Goal: Check status

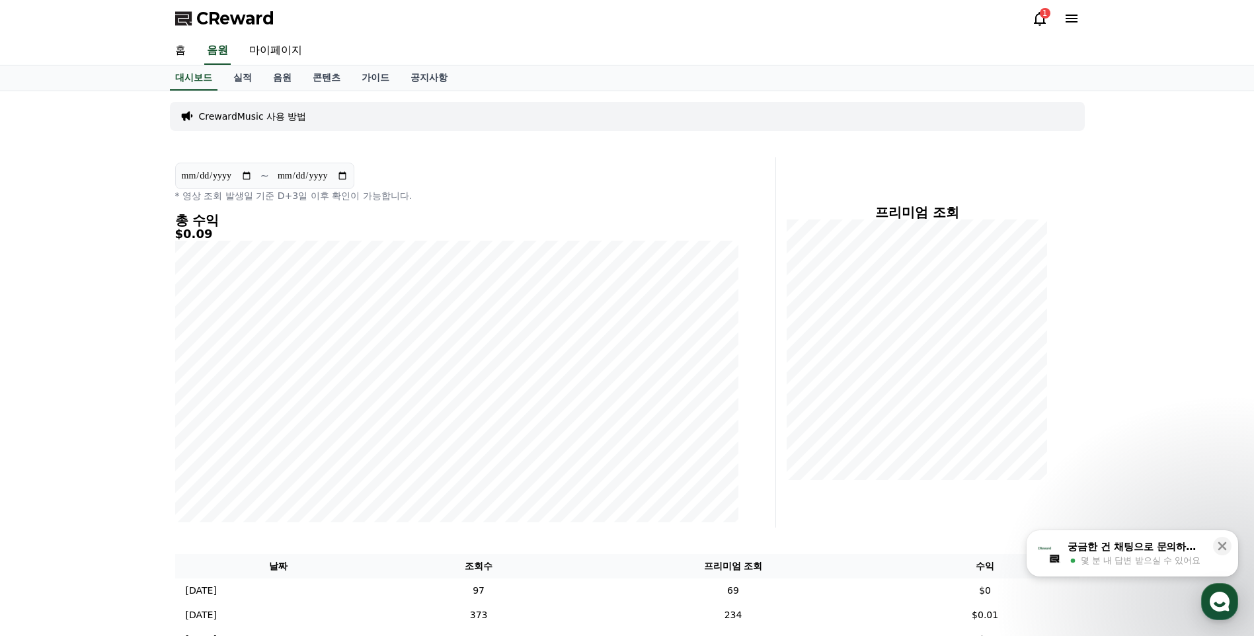
click at [1040, 22] on icon at bounding box center [1040, 19] width 12 height 14
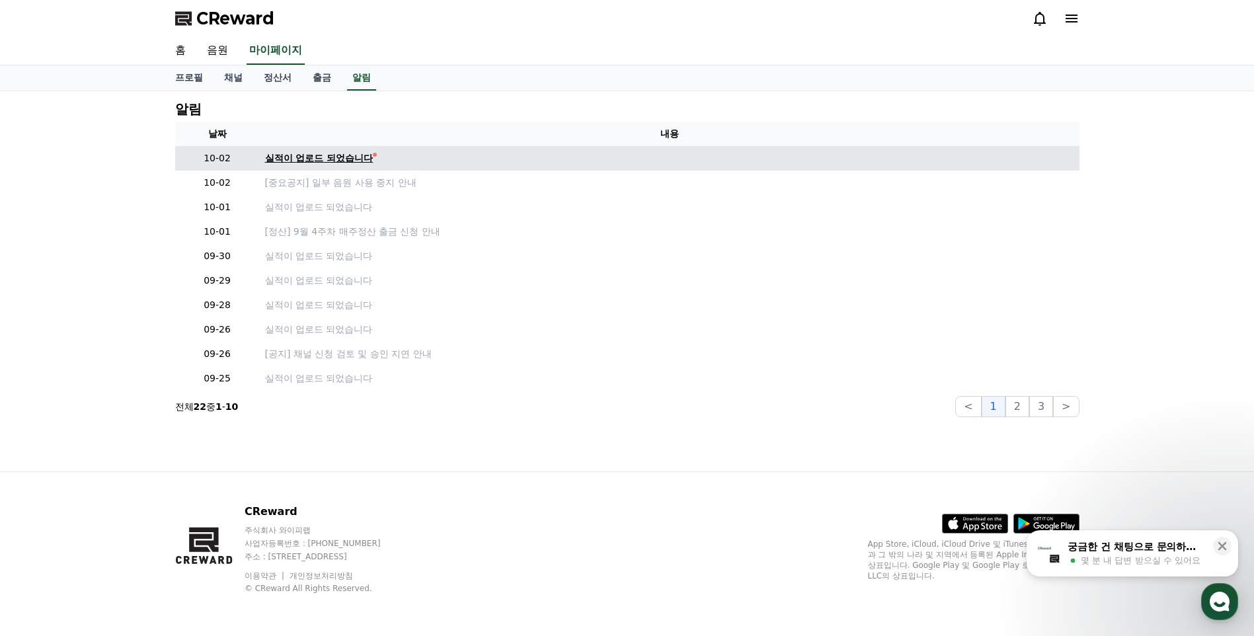
click at [356, 155] on div "실적이 업로드 되었습니다" at bounding box center [319, 158] width 108 height 14
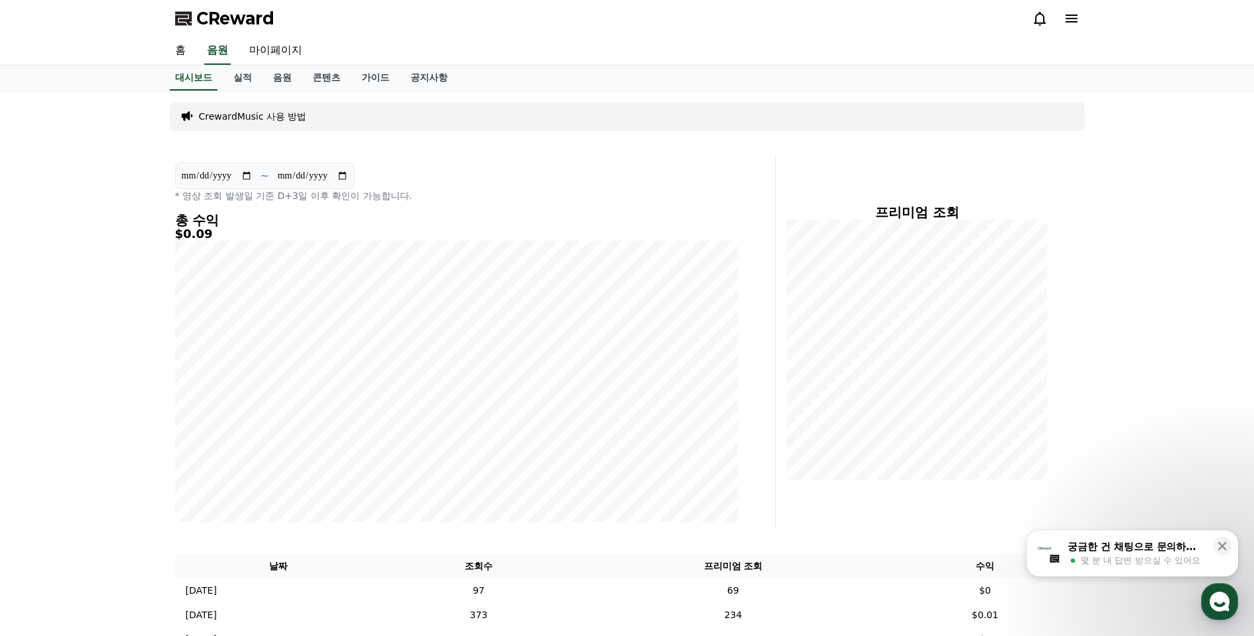
click at [1034, 21] on icon at bounding box center [1040, 19] width 16 height 16
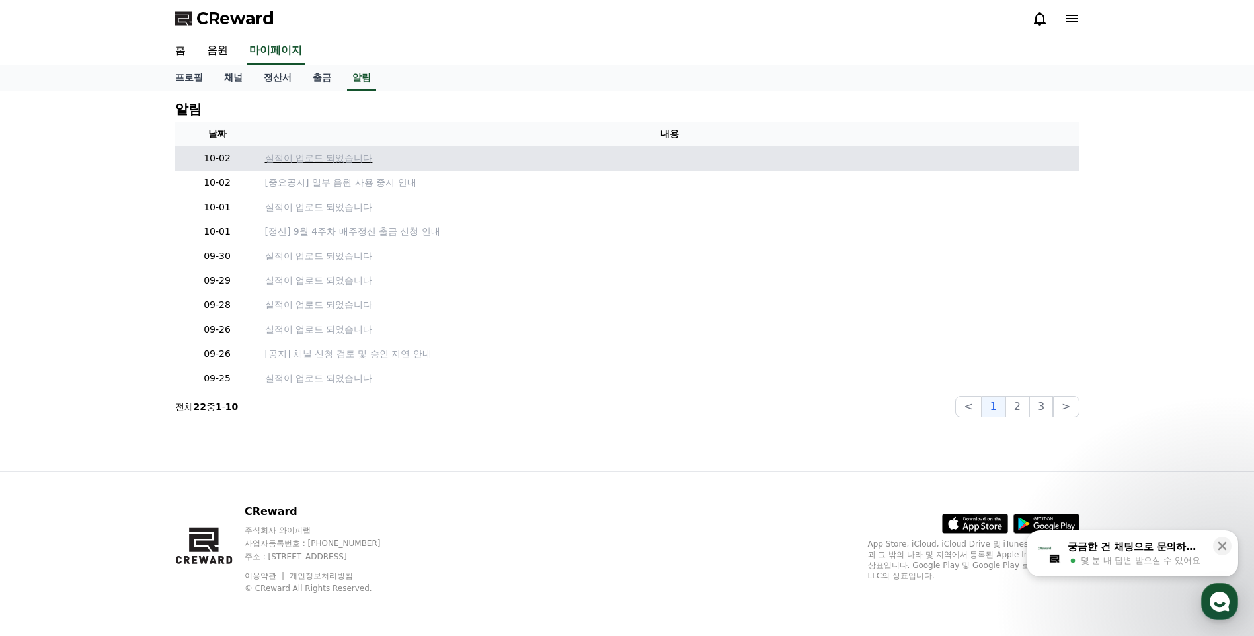
click at [360, 157] on p "실적이 업로드 되었습니다" at bounding box center [669, 158] width 809 height 14
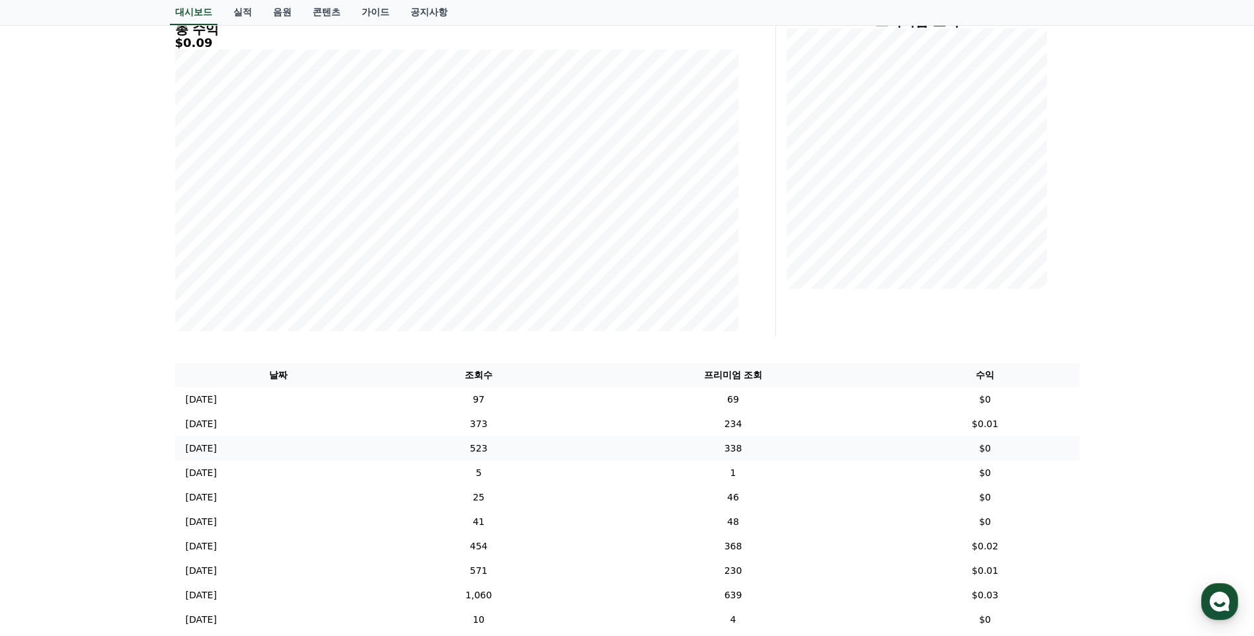
scroll to position [198, 0]
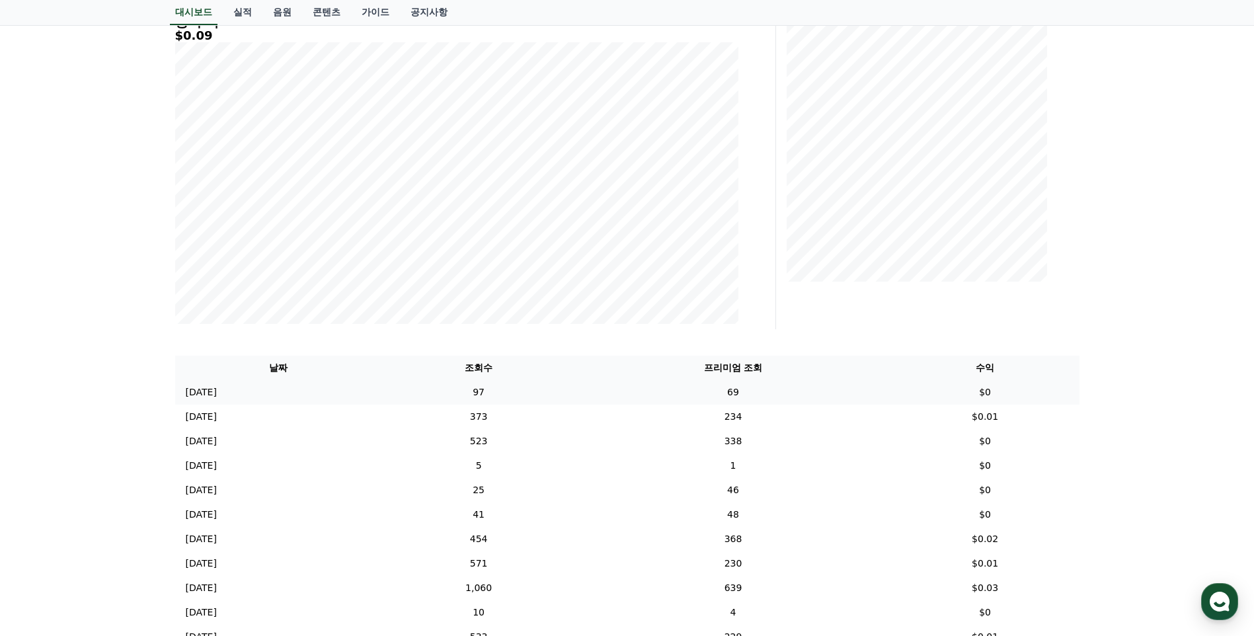
click at [299, 398] on td "[DATE] 09/30" at bounding box center [278, 392] width 207 height 24
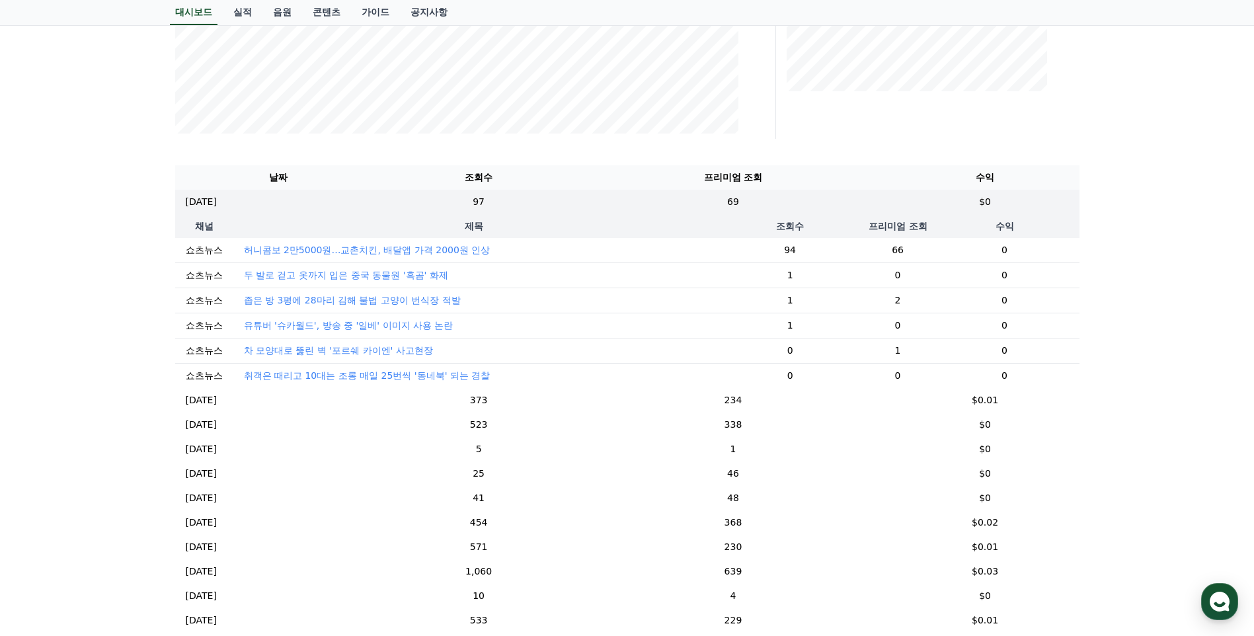
scroll to position [397, 0]
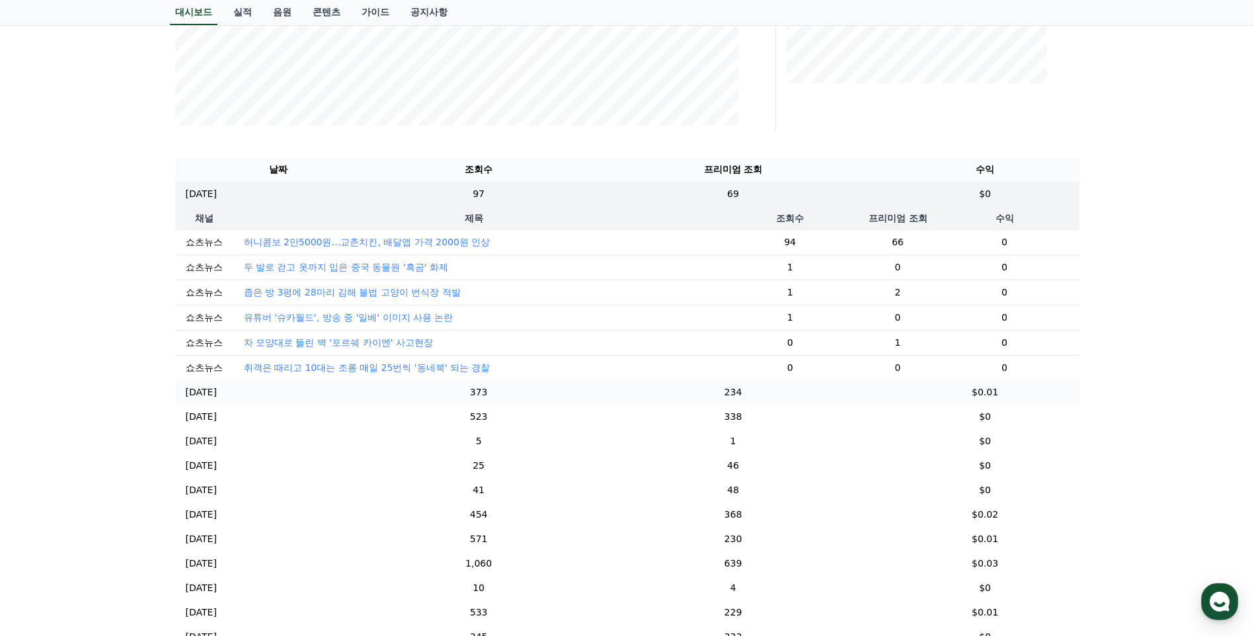
click at [509, 402] on td "373" at bounding box center [478, 392] width 193 height 24
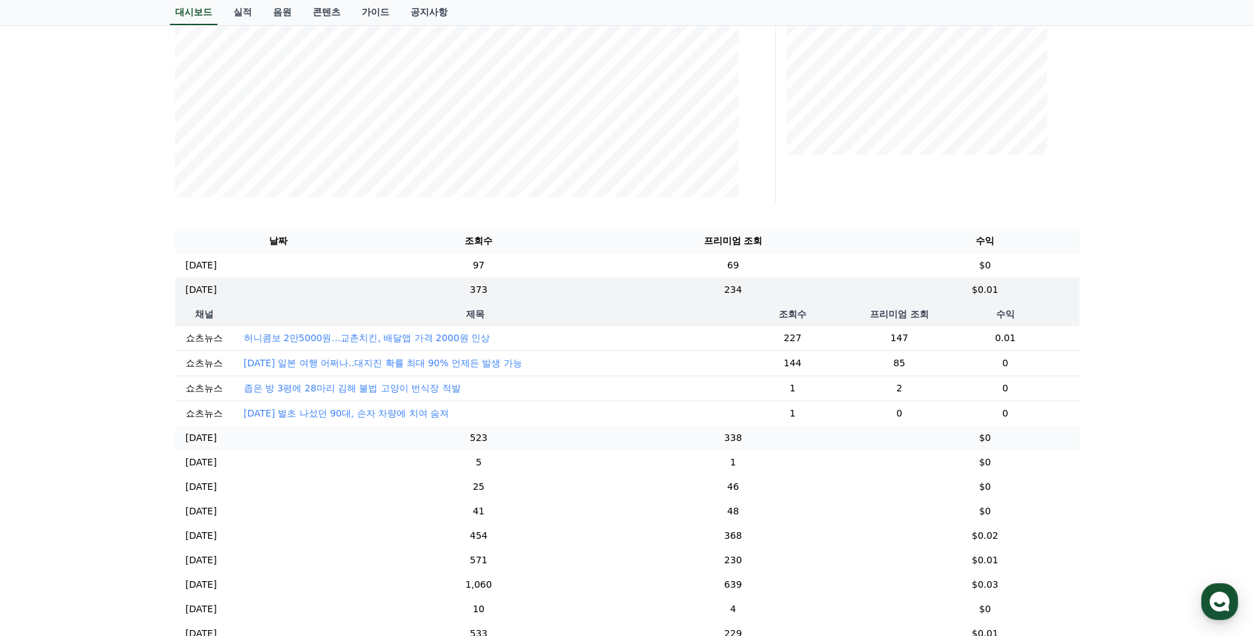
scroll to position [330, 0]
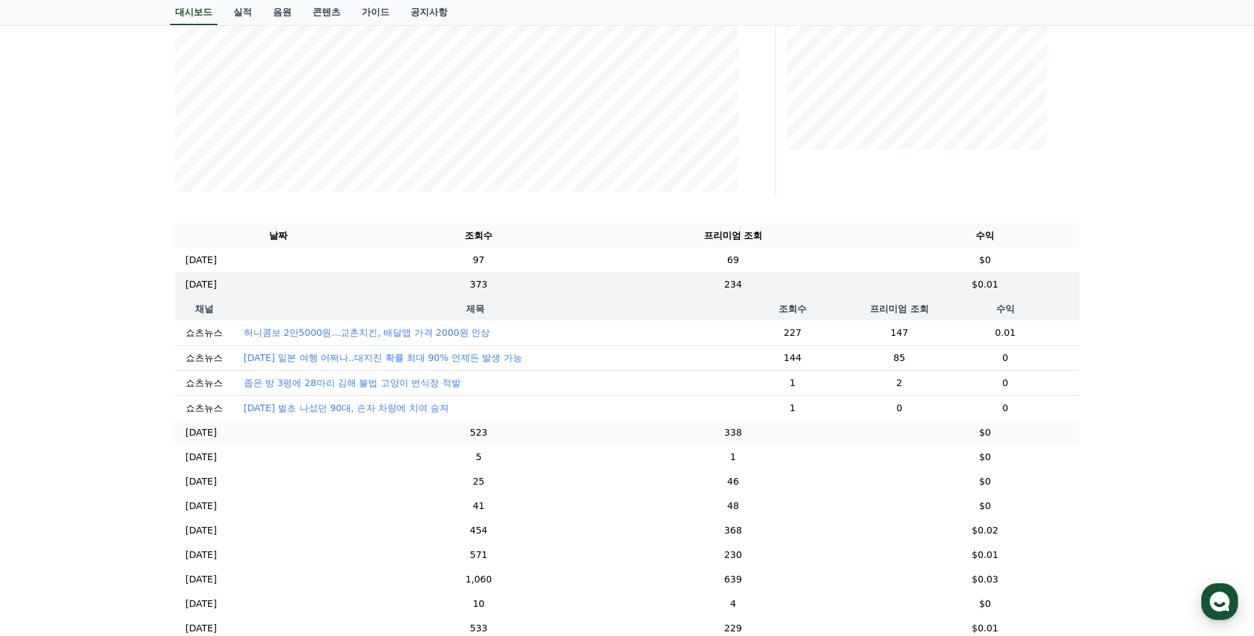
click at [530, 436] on td "523" at bounding box center [478, 432] width 193 height 24
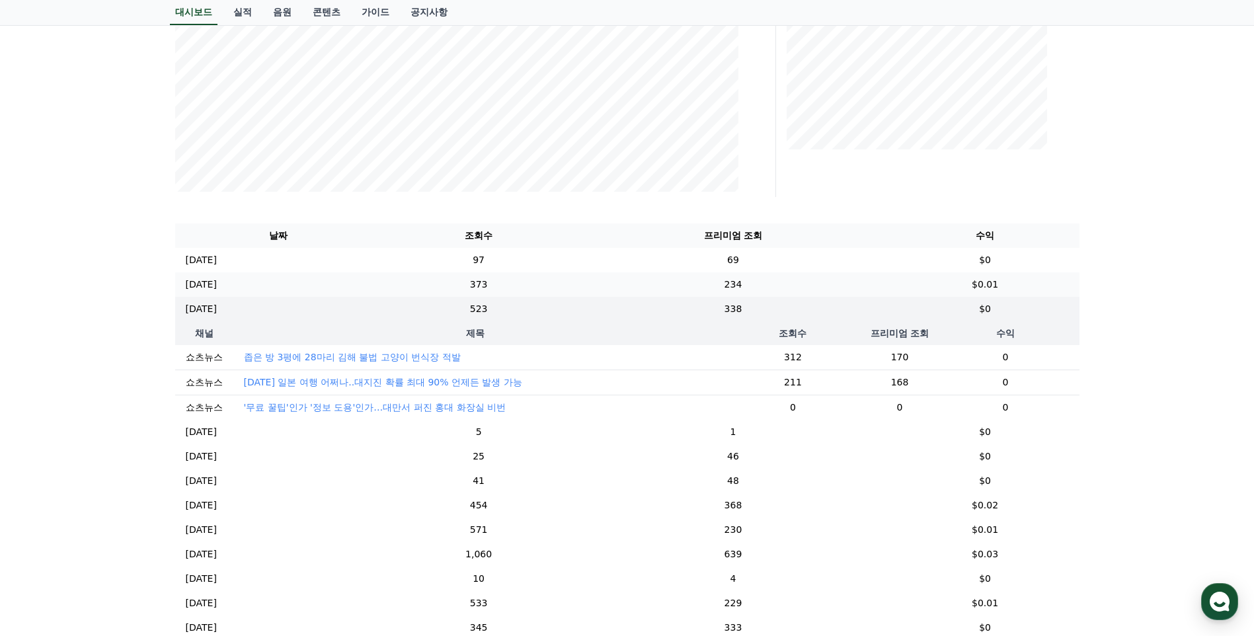
click at [569, 280] on td "373" at bounding box center [478, 284] width 193 height 24
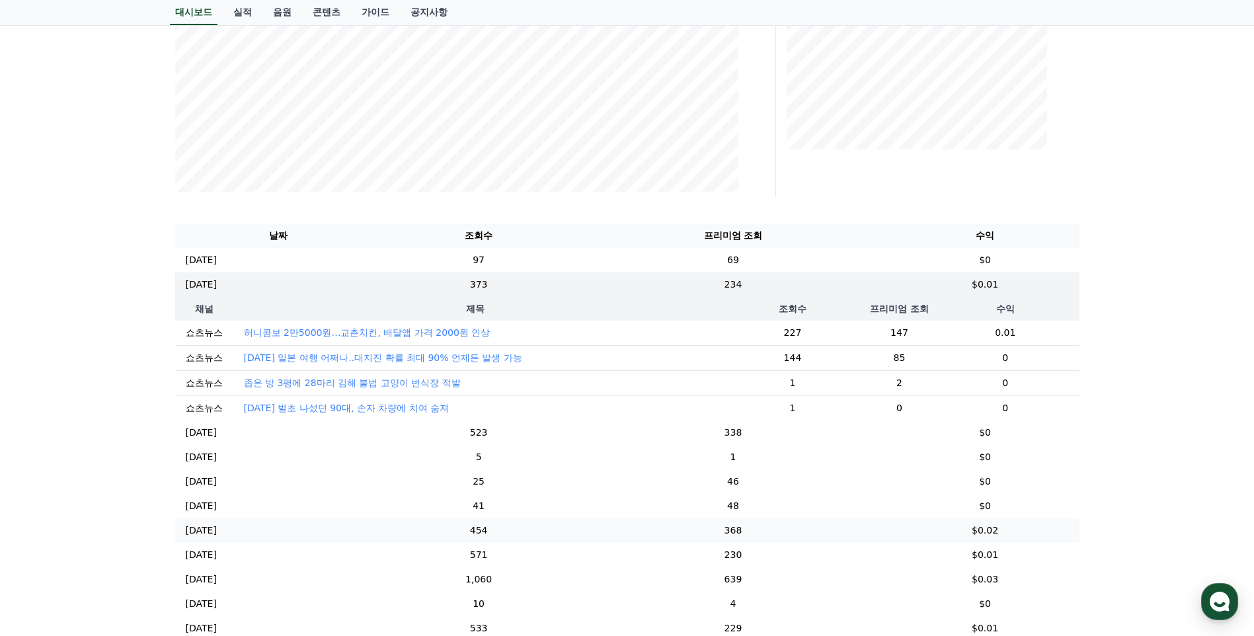
click at [547, 537] on td "454" at bounding box center [478, 530] width 193 height 24
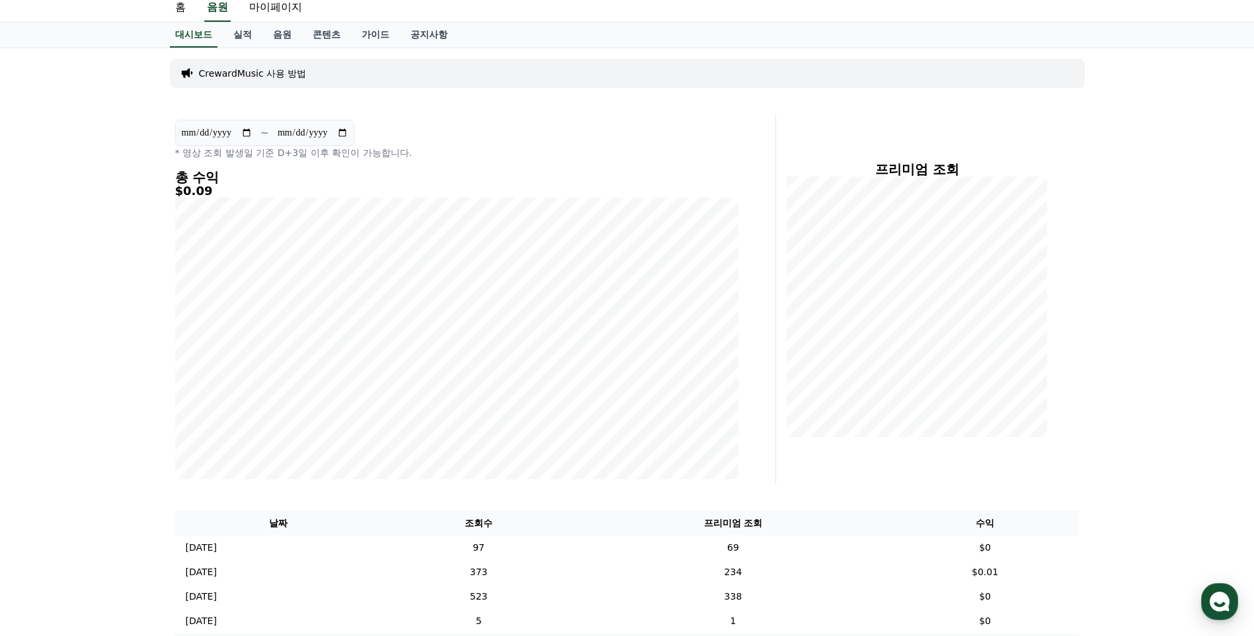
scroll to position [0, 0]
